Goal: Transaction & Acquisition: Purchase product/service

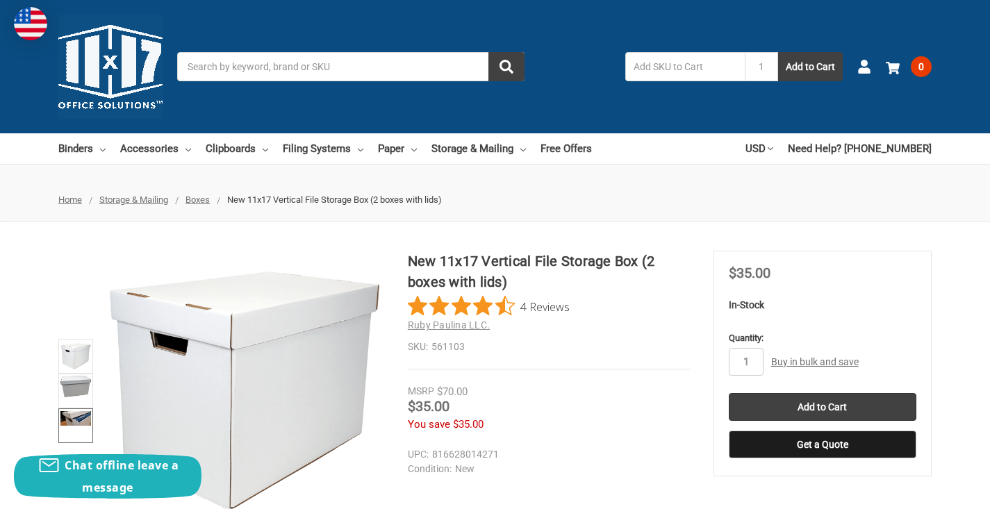
click at [86, 414] on img at bounding box center [75, 418] width 31 height 15
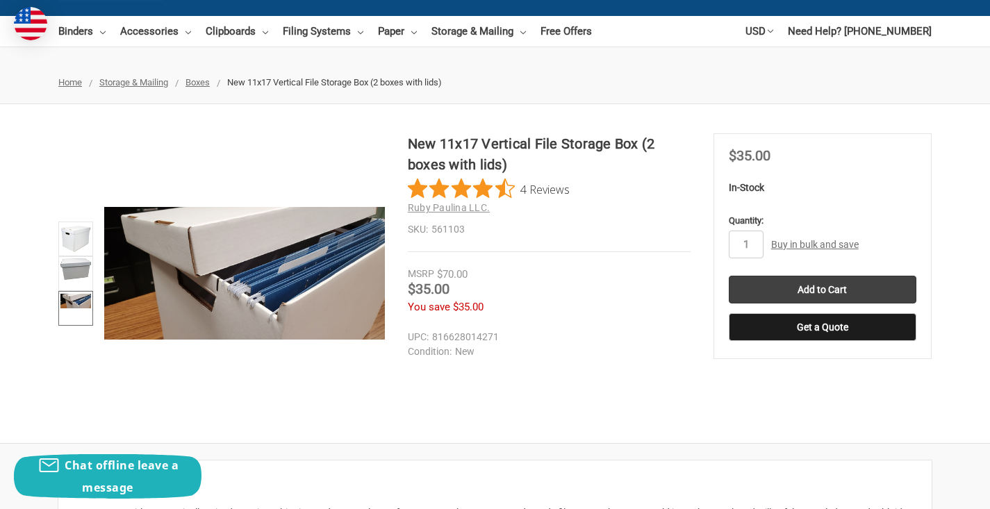
scroll to position [92, 0]
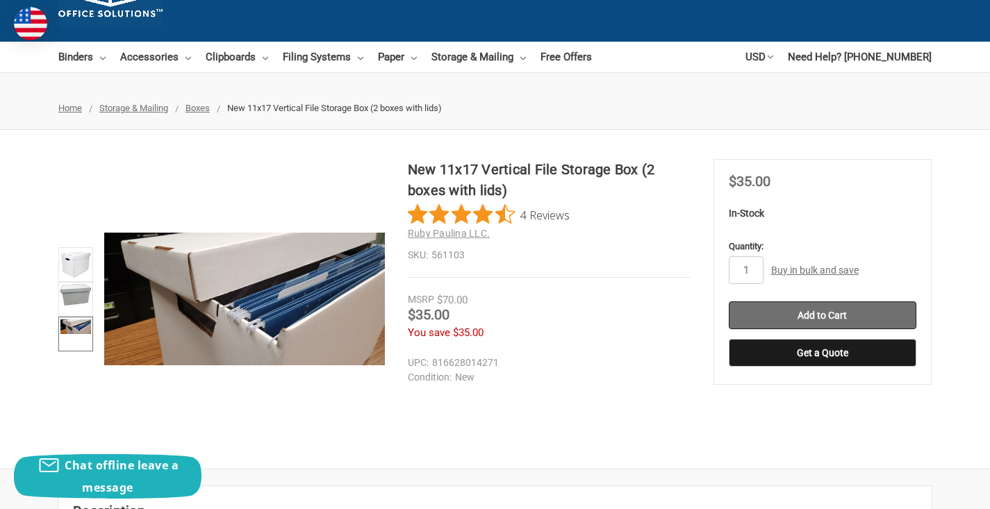
click at [879, 321] on input "Add to Cart" at bounding box center [823, 315] width 188 height 28
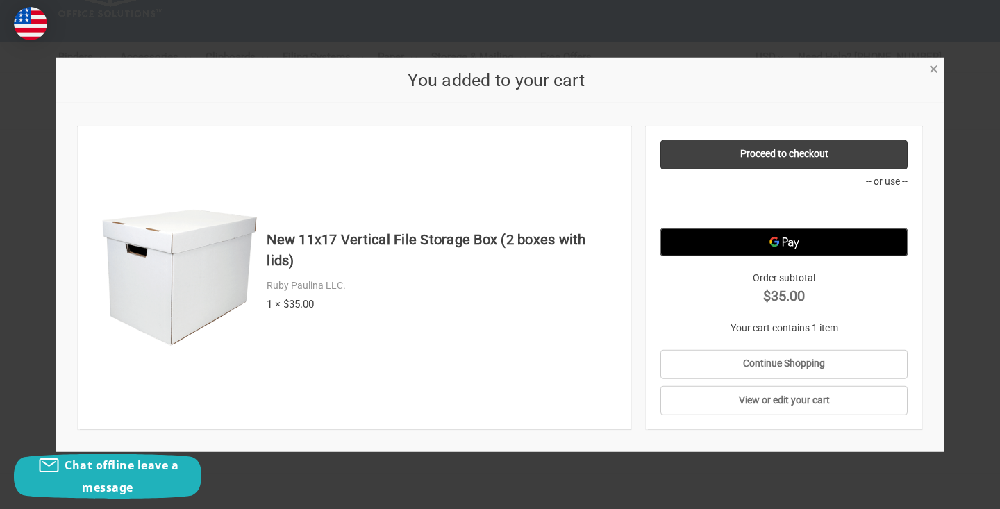
click at [936, 79] on span "×" at bounding box center [933, 69] width 9 height 20
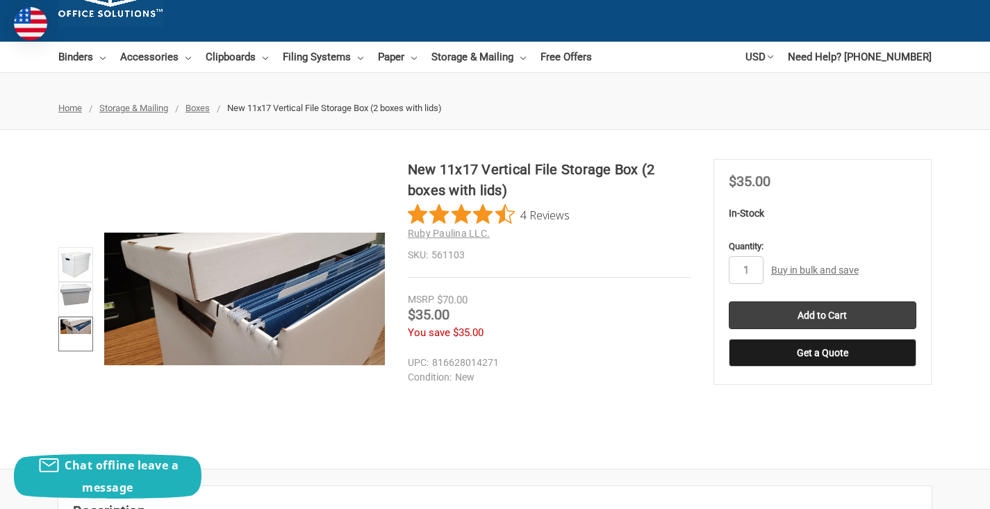
scroll to position [0, 0]
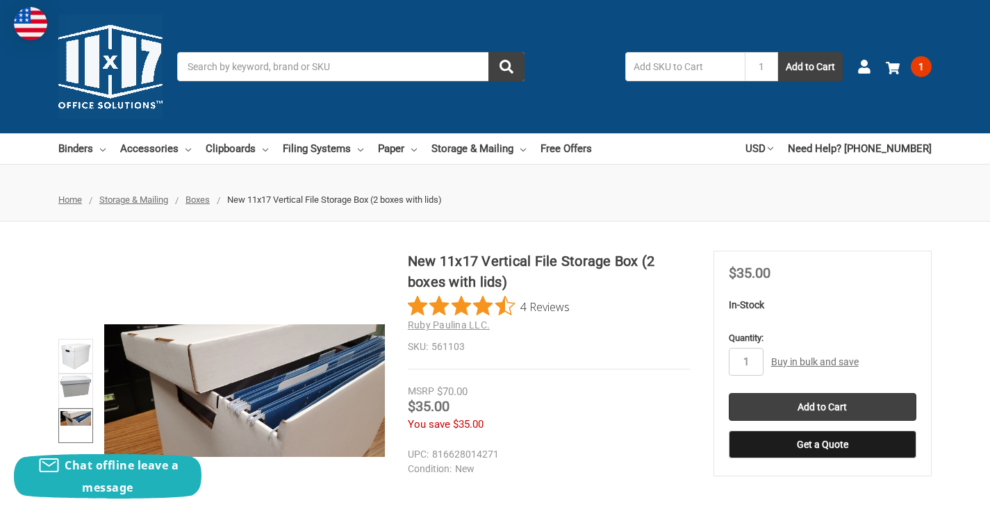
click at [371, 62] on input "Search" at bounding box center [350, 66] width 347 height 29
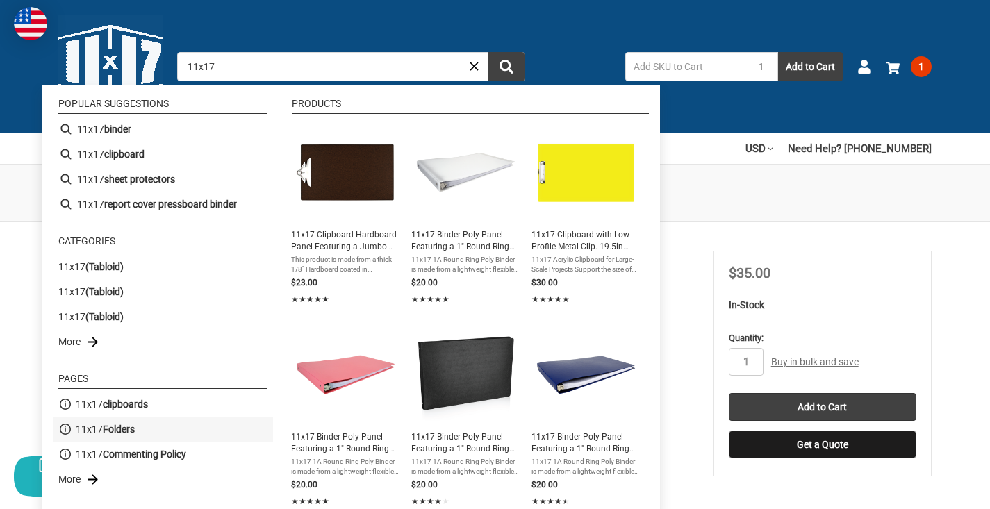
type input "11x17"
click at [103, 429] on span "11x17 Folders" at bounding box center [105, 429] width 59 height 15
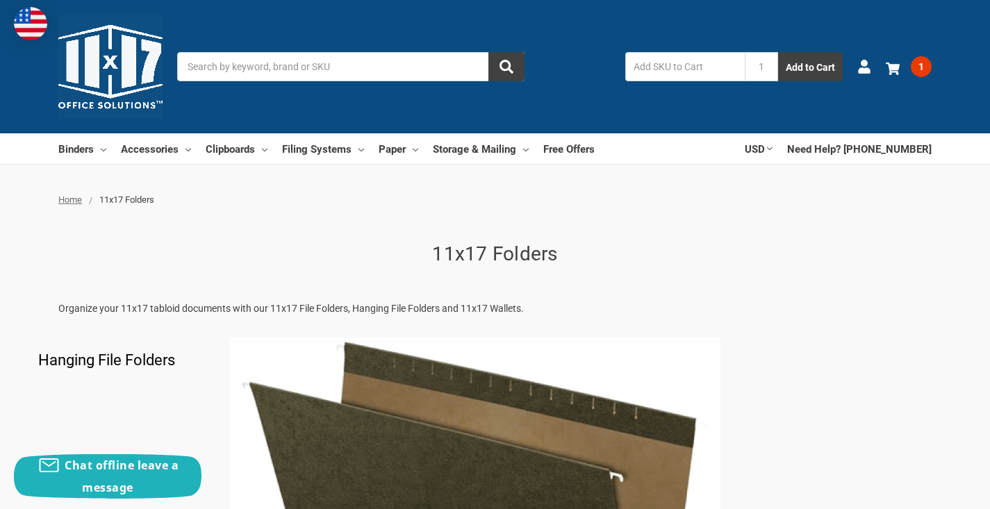
click at [204, 74] on input "Search" at bounding box center [350, 66] width 347 height 29
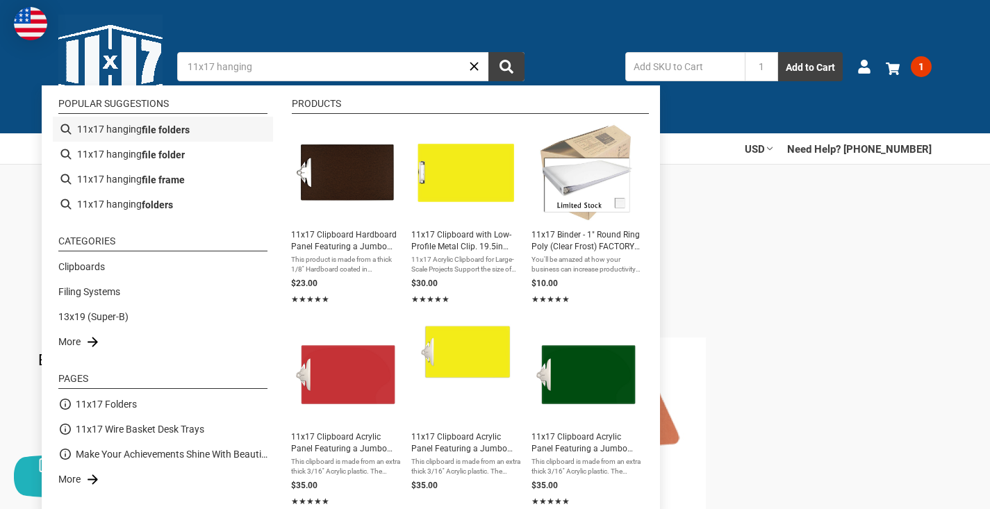
click at [121, 135] on li "11x17 hanging file folders" at bounding box center [163, 129] width 220 height 25
type input "11x17 hanging file folders"
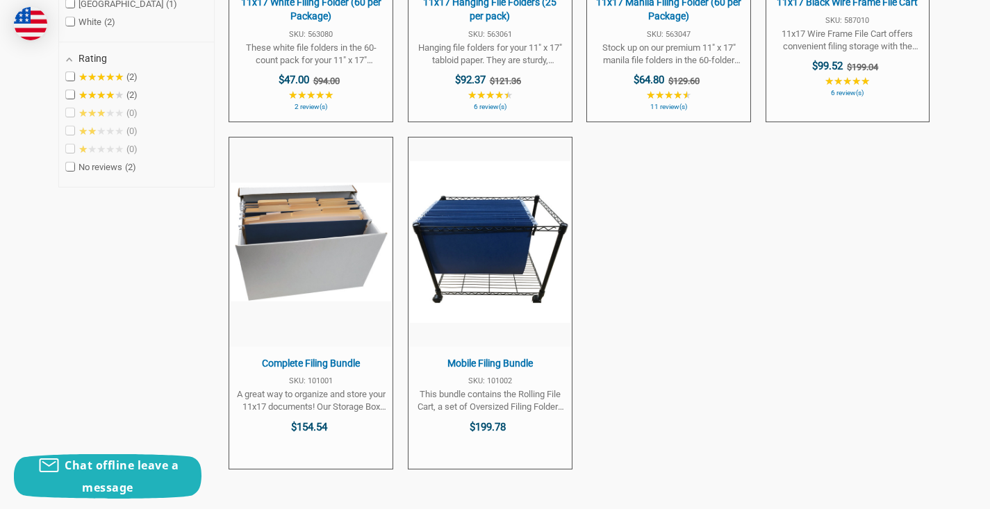
scroll to position [615, 0]
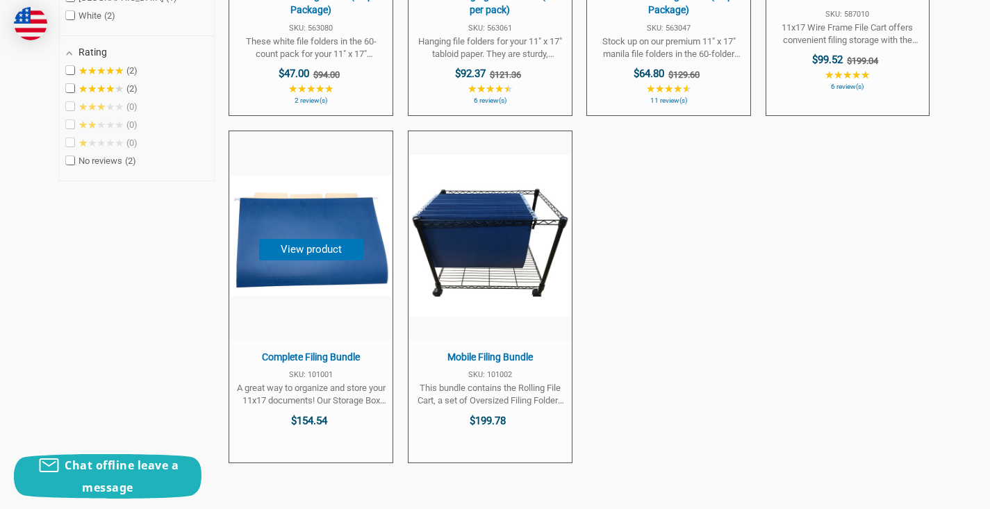
click at [262, 204] on img "Complete Filing Bundle" at bounding box center [311, 235] width 162 height 119
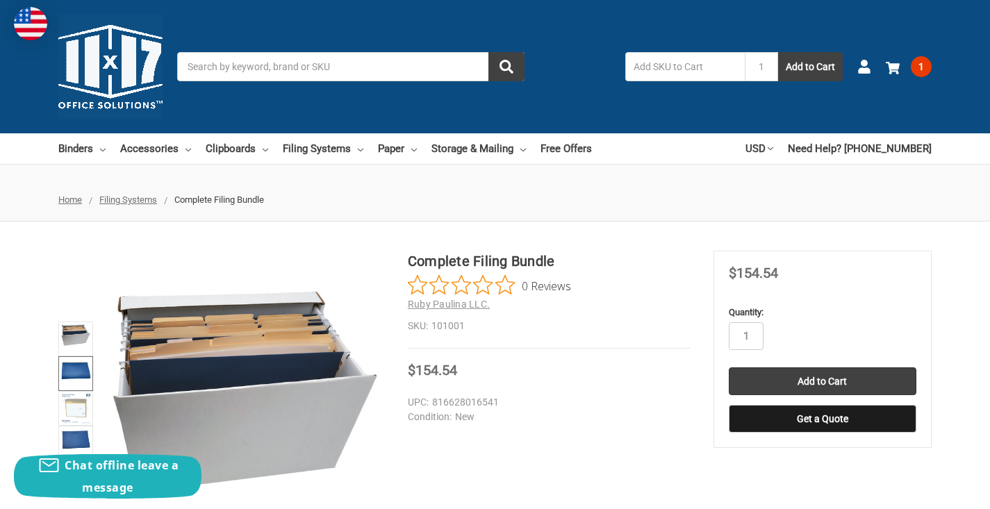
click at [81, 372] on img at bounding box center [75, 369] width 31 height 22
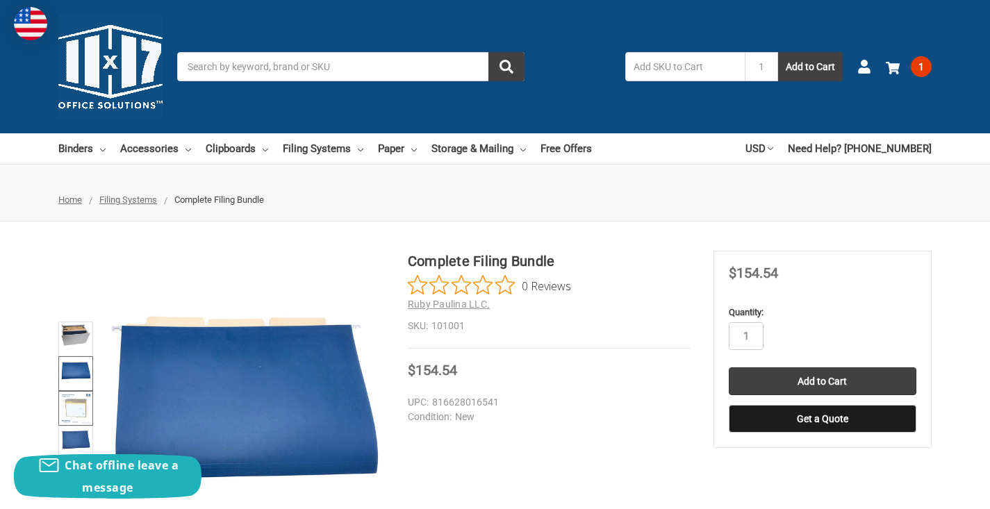
click at [71, 413] on img at bounding box center [75, 408] width 31 height 31
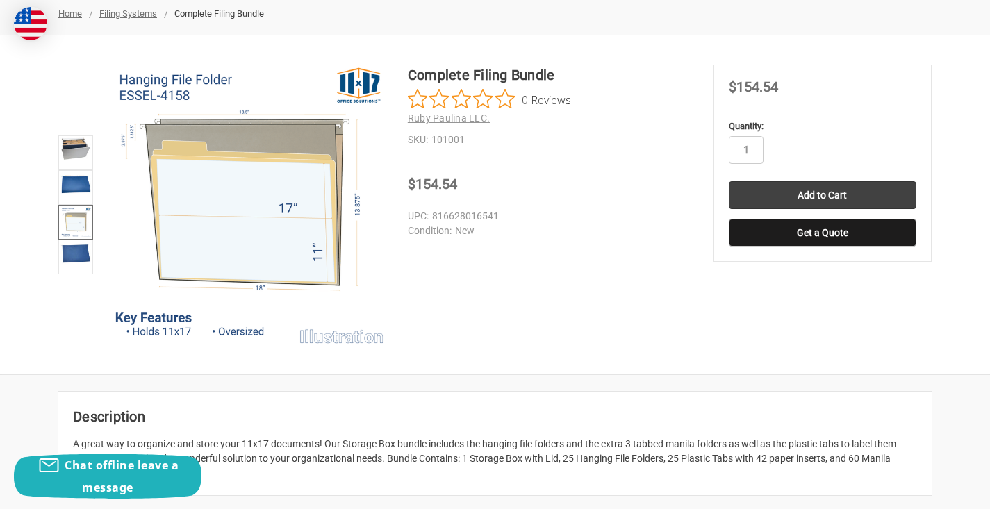
scroll to position [224, 0]
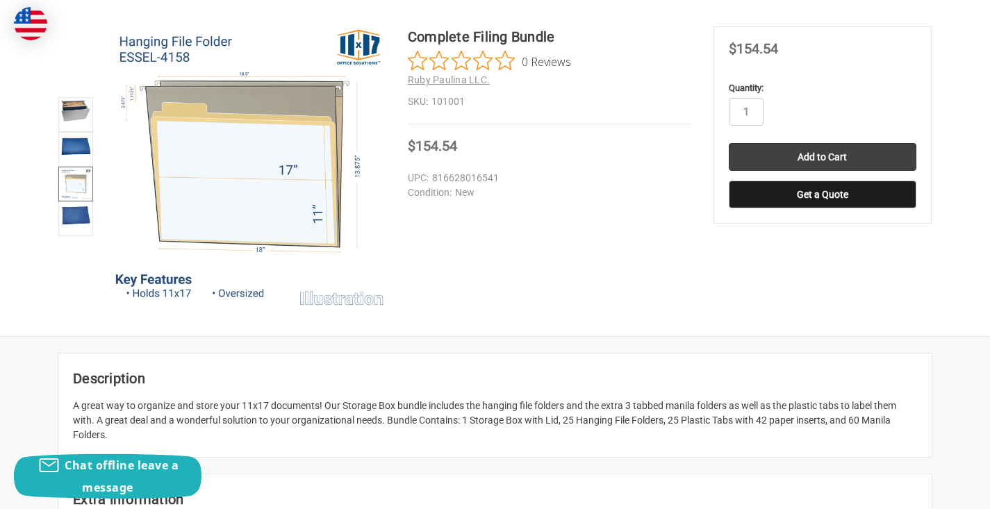
click at [74, 181] on img at bounding box center [75, 184] width 31 height 31
click at [76, 110] on img at bounding box center [75, 110] width 31 height 22
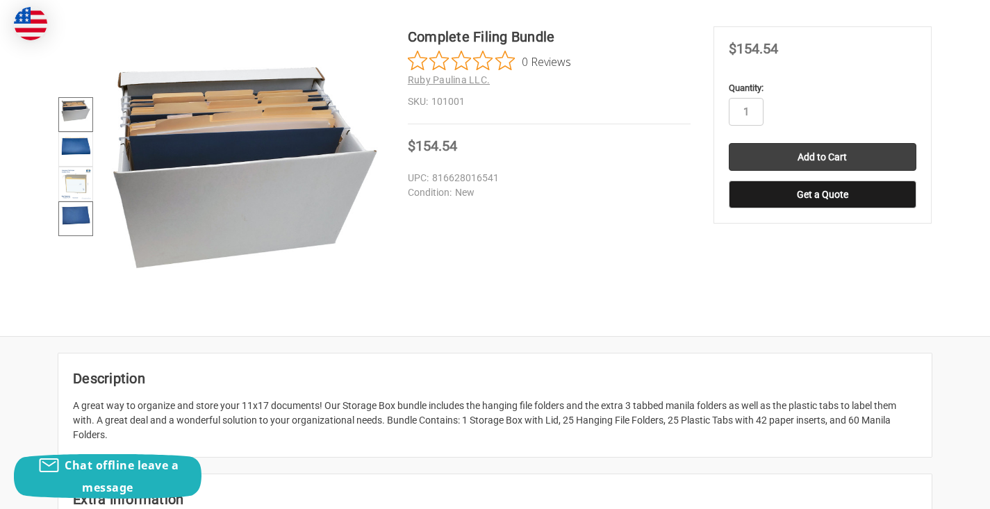
click at [73, 233] on link at bounding box center [75, 218] width 35 height 35
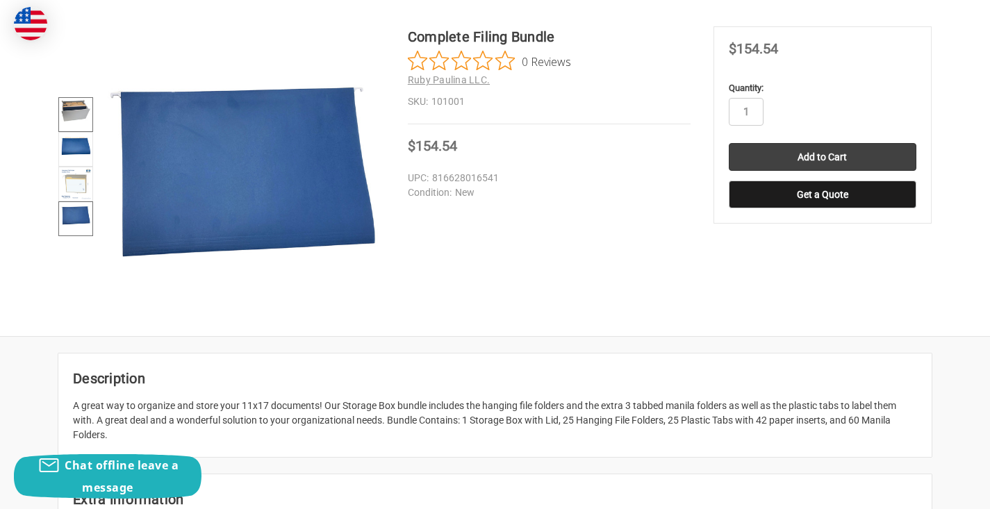
click at [72, 101] on img at bounding box center [75, 110] width 31 height 22
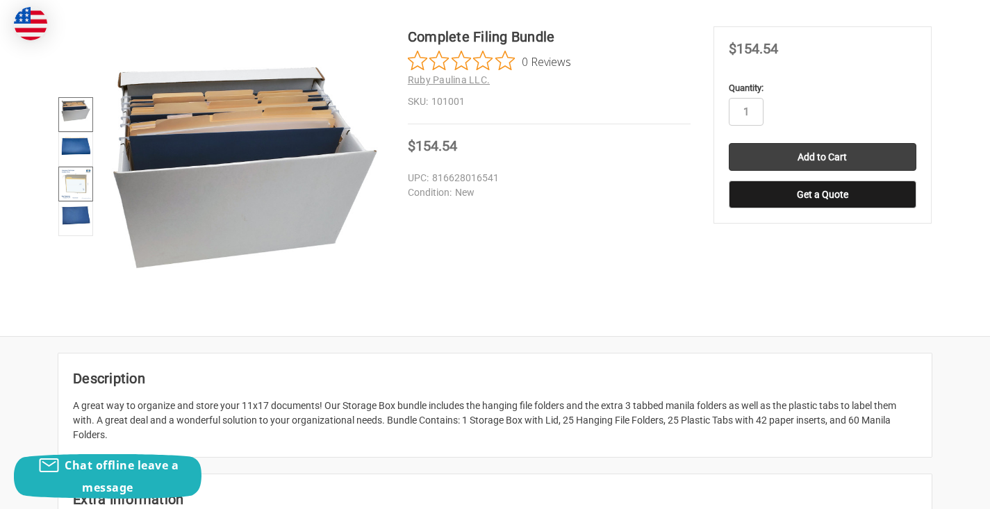
click at [78, 177] on img at bounding box center [75, 184] width 31 height 31
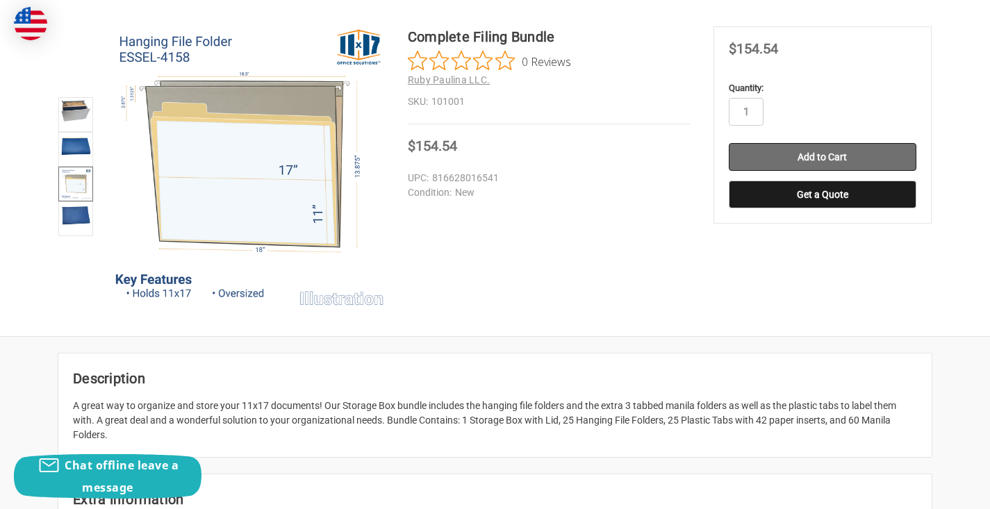
click at [784, 169] on input "Add to Cart" at bounding box center [823, 157] width 188 height 28
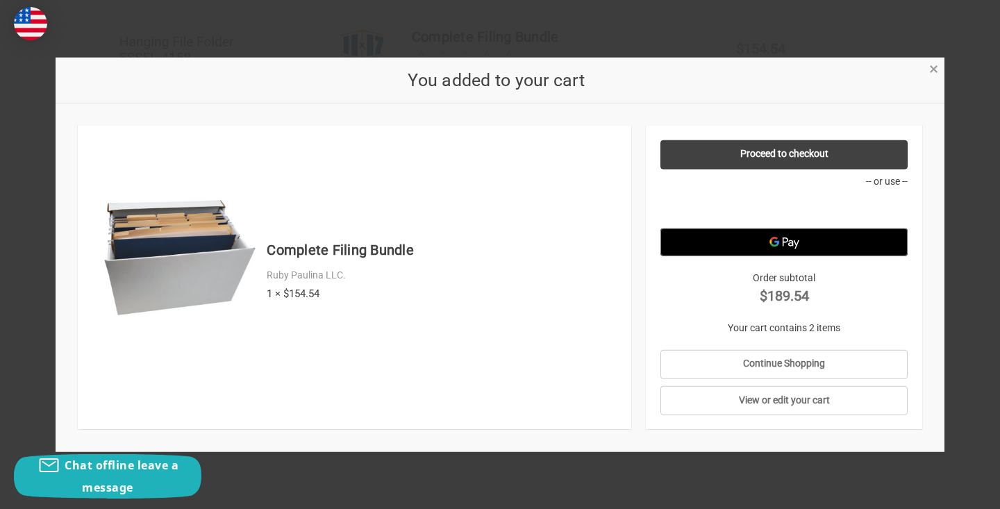
click at [936, 65] on span "×" at bounding box center [933, 69] width 9 height 20
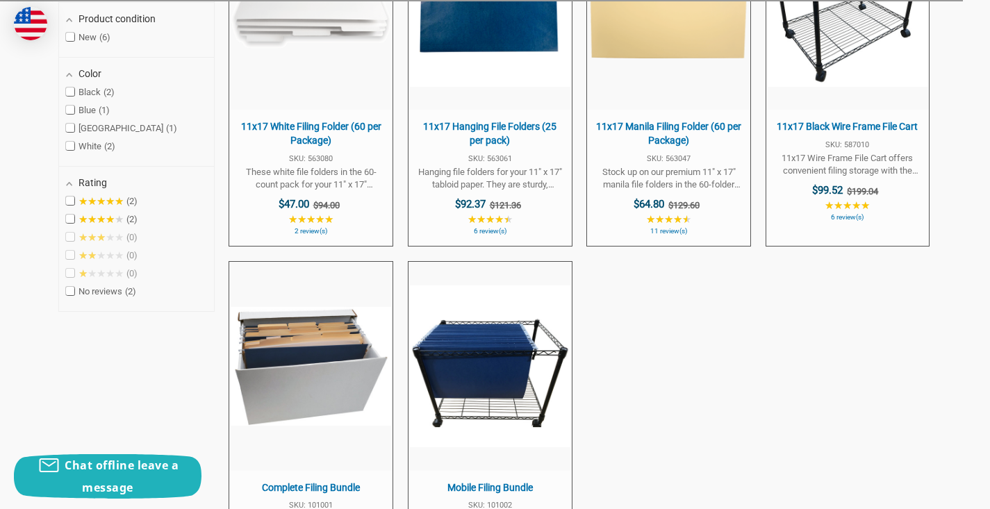
scroll to position [483, 0]
